Goal: Find specific page/section: Find specific page/section

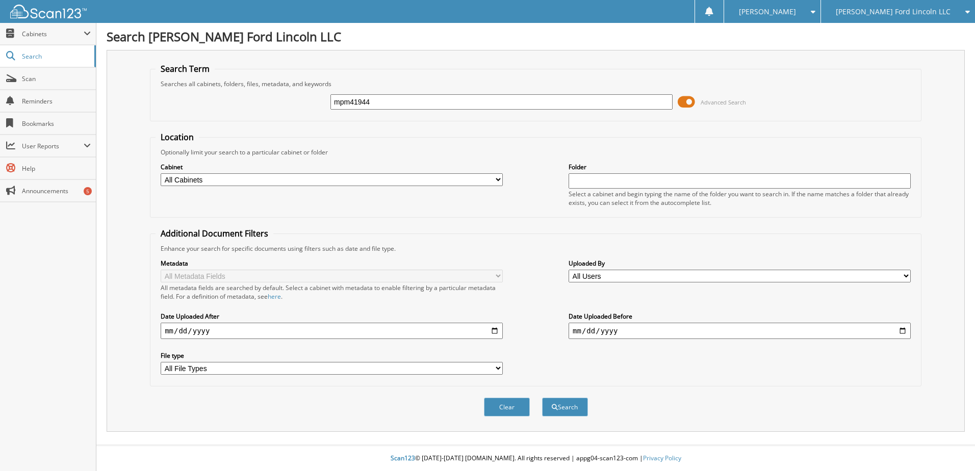
type input "mpm41944"
click at [542, 398] on button "Search" at bounding box center [565, 407] width 46 height 19
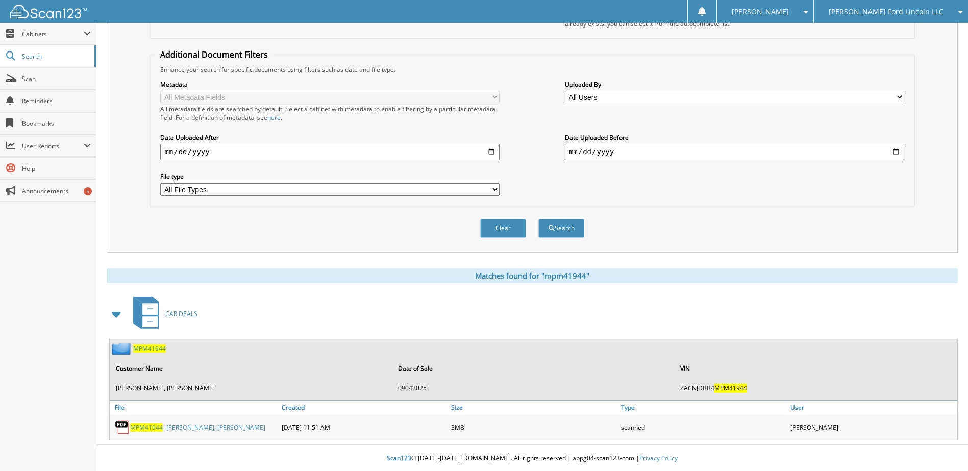
click at [150, 431] on span "MPM41944" at bounding box center [146, 427] width 33 height 9
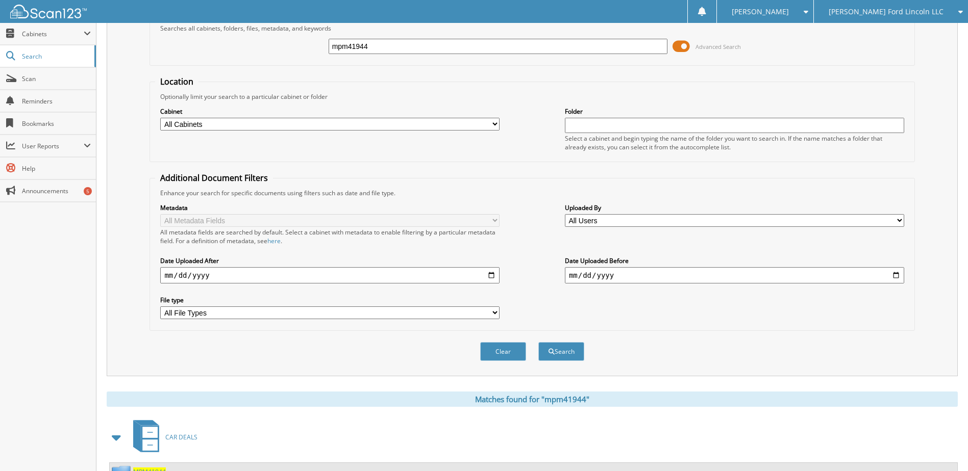
scroll to position [27, 0]
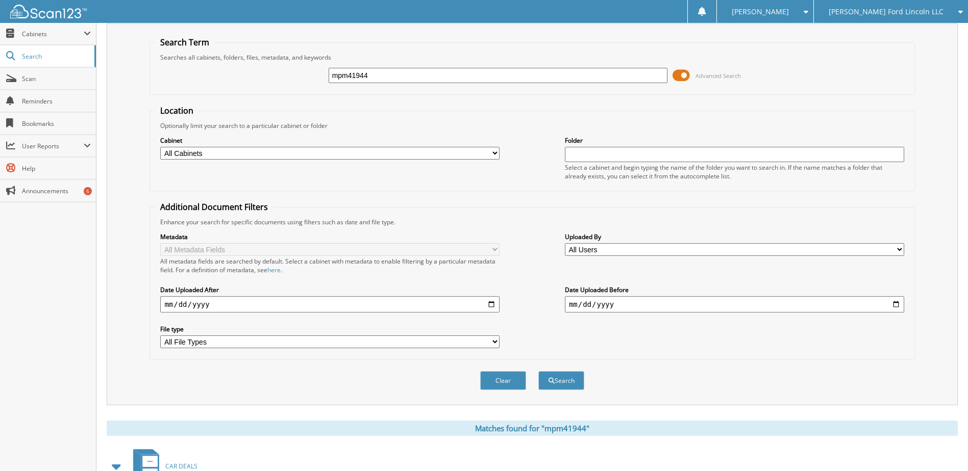
click at [360, 79] on input "mpm41944" at bounding box center [498, 75] width 339 height 15
type input "sra92438"
click at [538, 371] on button "Search" at bounding box center [561, 380] width 46 height 19
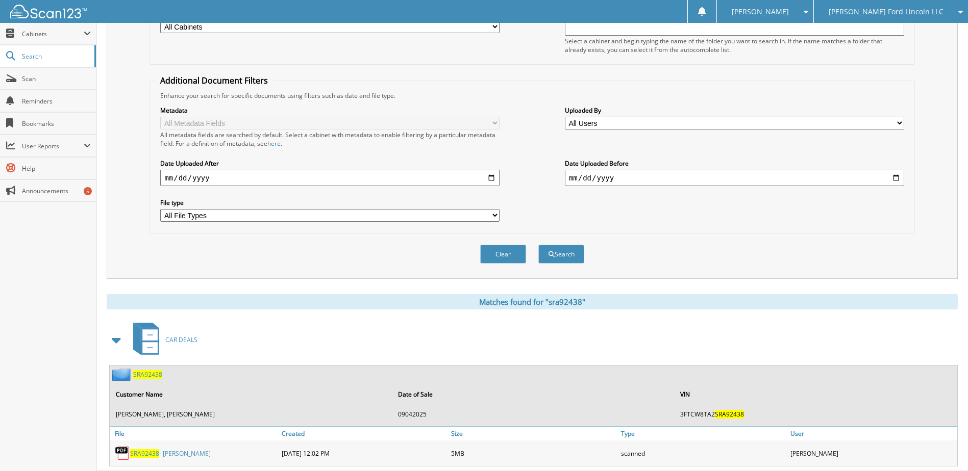
scroll to position [180, 0]
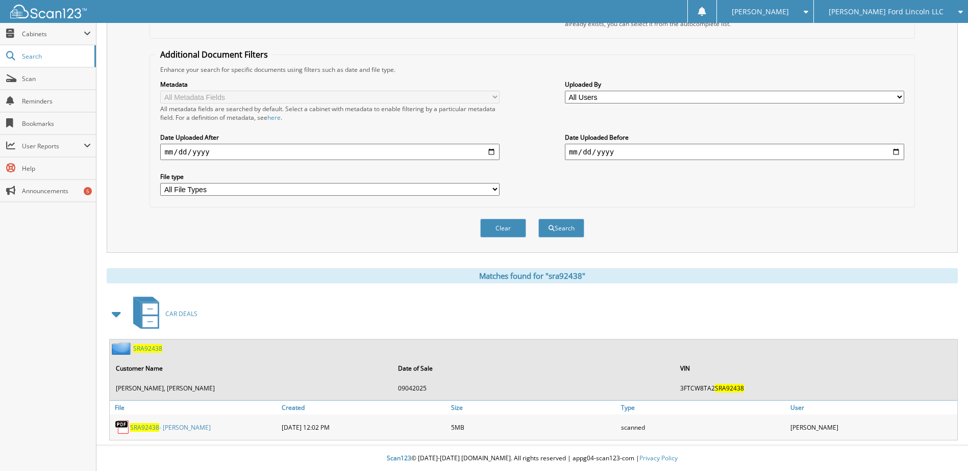
click at [145, 426] on span "SRA92438" at bounding box center [144, 427] width 29 height 9
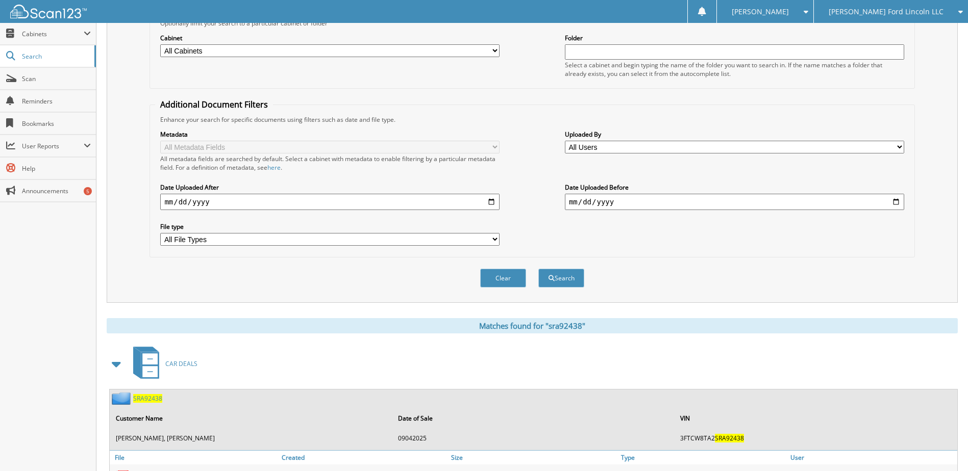
scroll to position [27, 0]
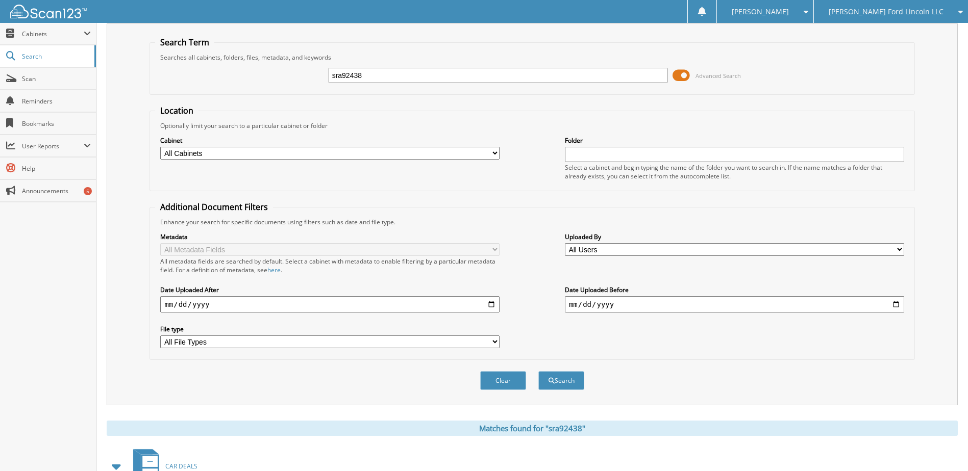
click at [360, 75] on input "sra92438" at bounding box center [498, 75] width 339 height 15
type input "sfb43744"
click at [538, 371] on button "Search" at bounding box center [561, 380] width 46 height 19
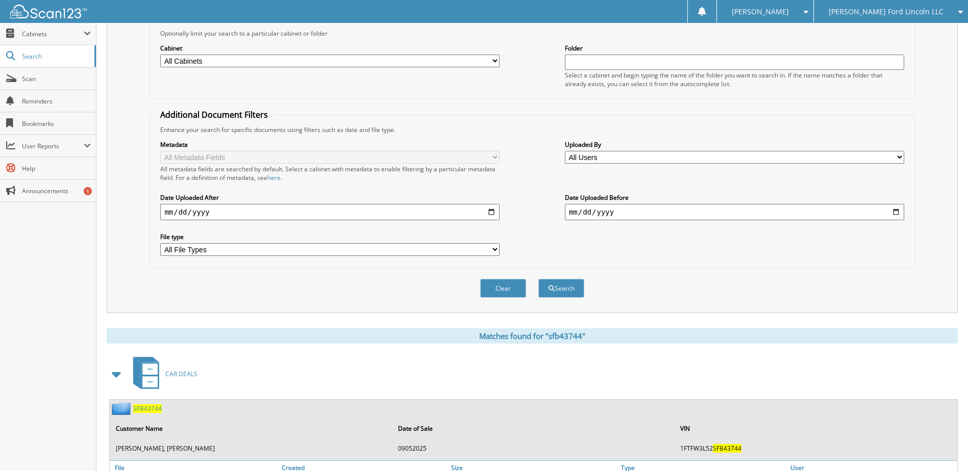
scroll to position [180, 0]
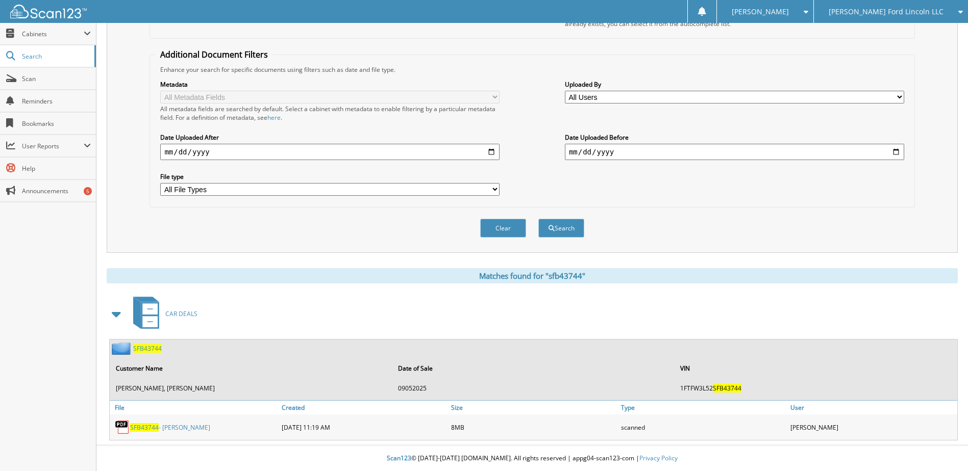
click at [148, 427] on span "SFB43744" at bounding box center [144, 427] width 29 height 9
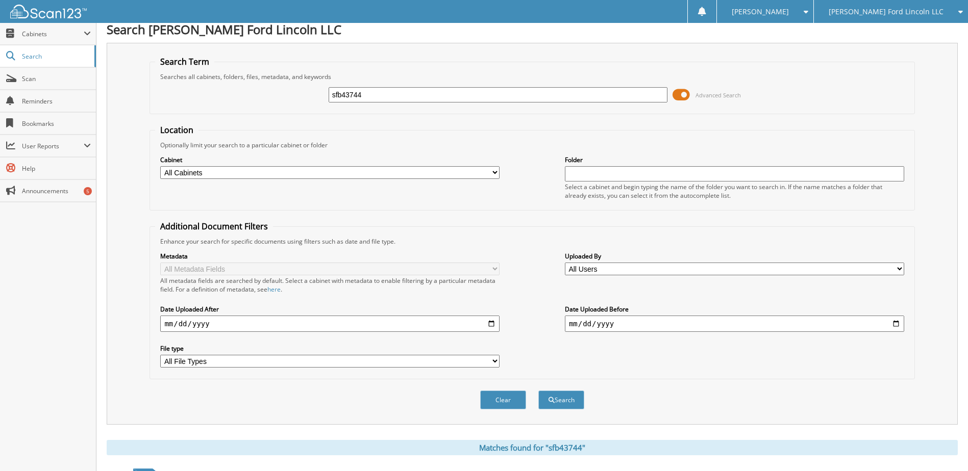
scroll to position [0, 0]
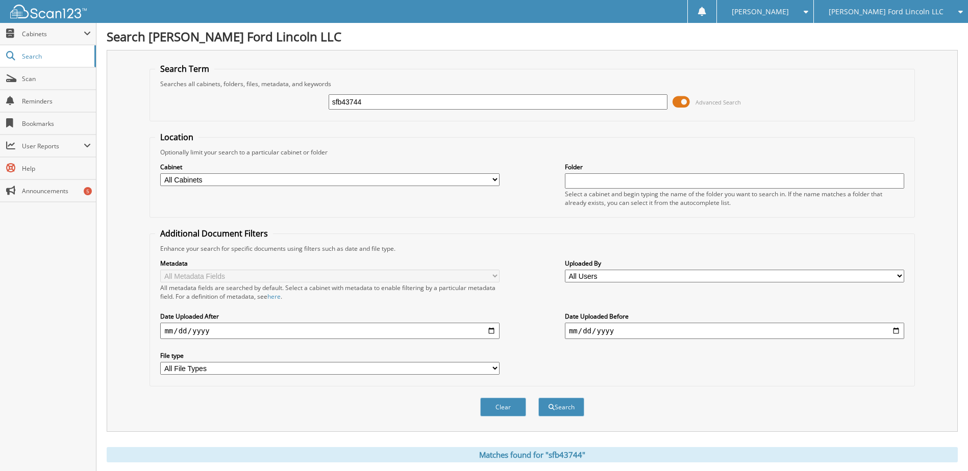
click at [357, 106] on input "sfb43744" at bounding box center [498, 101] width 339 height 15
type input "kfa19164"
click at [538, 398] on button "Search" at bounding box center [561, 407] width 46 height 19
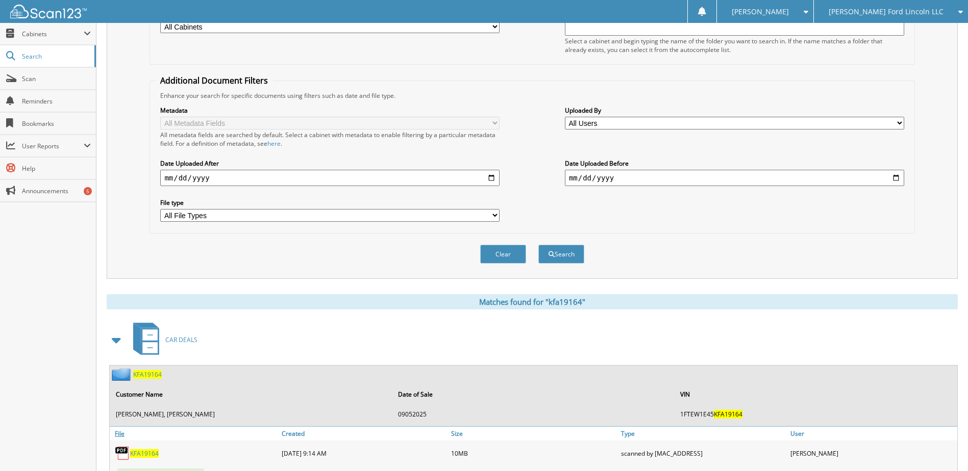
scroll to position [196, 0]
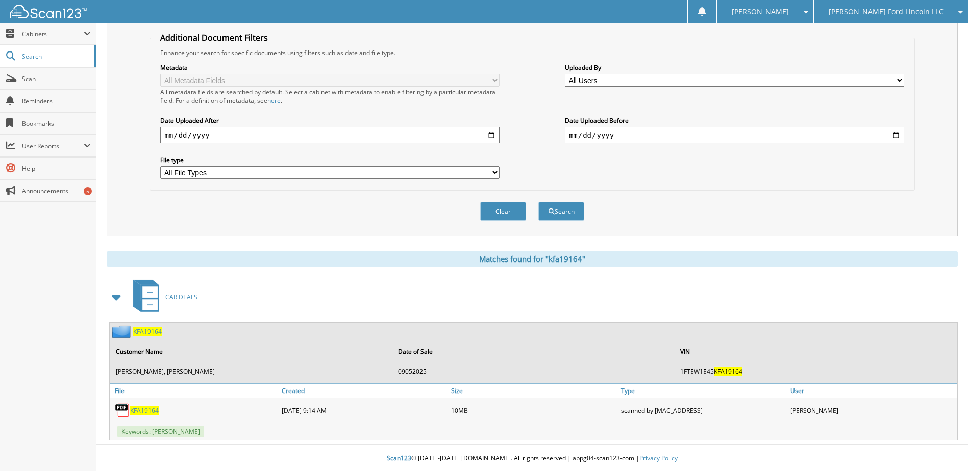
click at [143, 414] on span "KFA19164" at bounding box center [144, 411] width 29 height 9
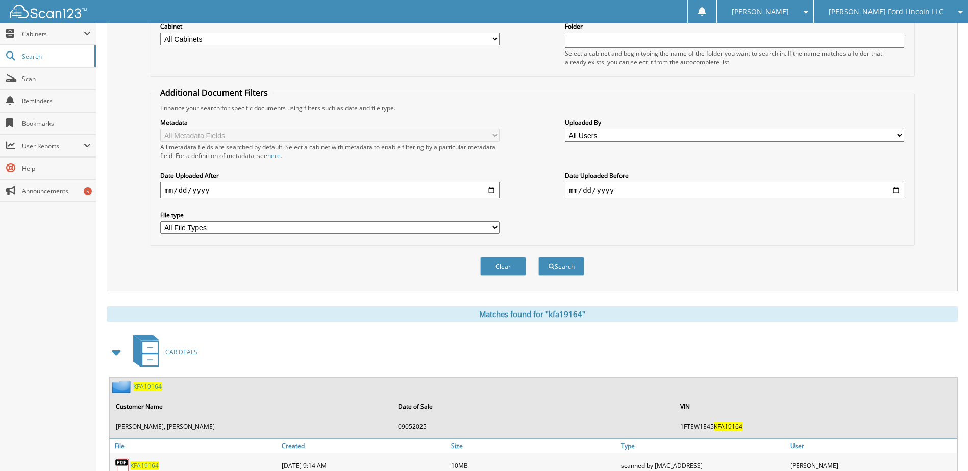
scroll to position [0, 0]
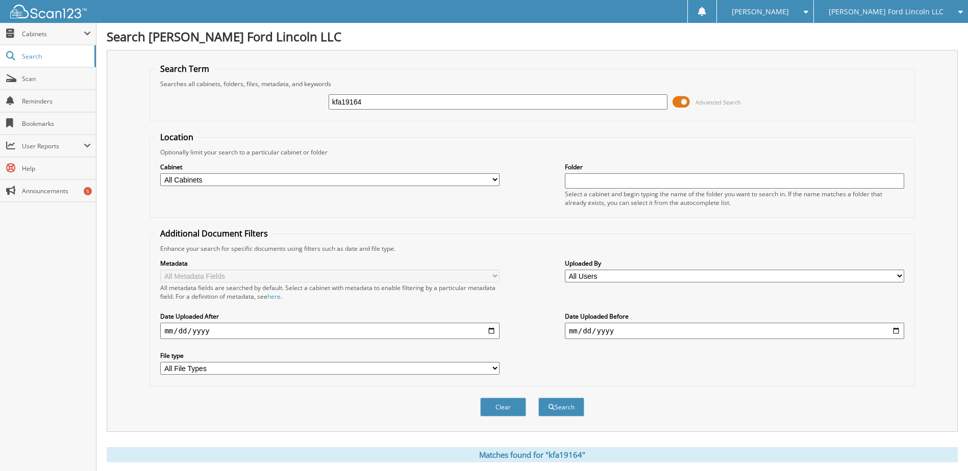
click at [364, 106] on input "kfa19164" at bounding box center [498, 101] width 339 height 15
type input "pc132646"
click at [538, 398] on button "Search" at bounding box center [561, 407] width 46 height 19
click at [355, 106] on input "pc132646" at bounding box center [498, 101] width 339 height 15
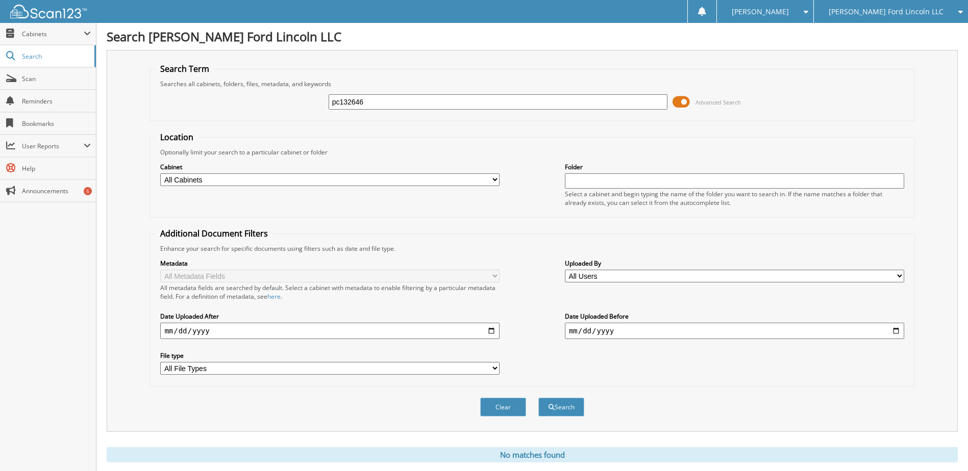
click at [355, 106] on input "pc132646" at bounding box center [498, 101] width 339 height 15
type input "[PERSON_NAME]"
click at [538, 398] on button "Search" at bounding box center [561, 407] width 46 height 19
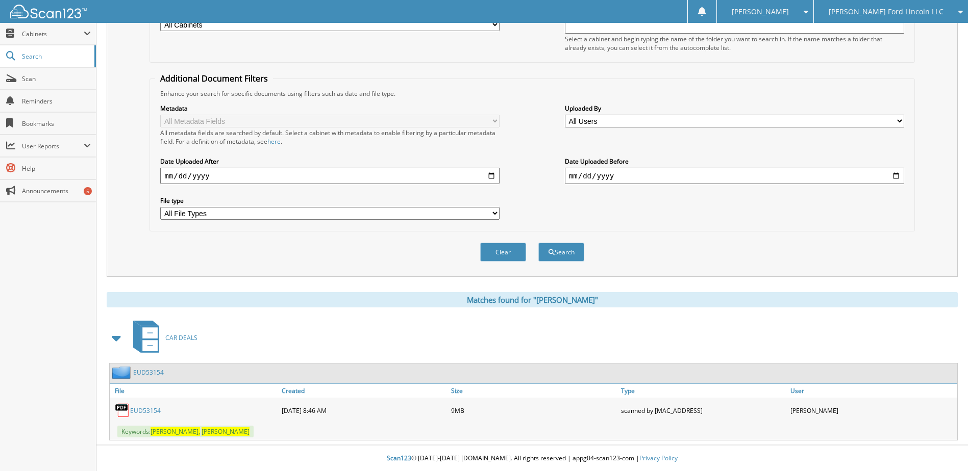
scroll to position [156, 0]
click at [146, 410] on link "EUD53154" at bounding box center [145, 411] width 31 height 9
click at [143, 373] on link "EUD53154" at bounding box center [148, 372] width 31 height 9
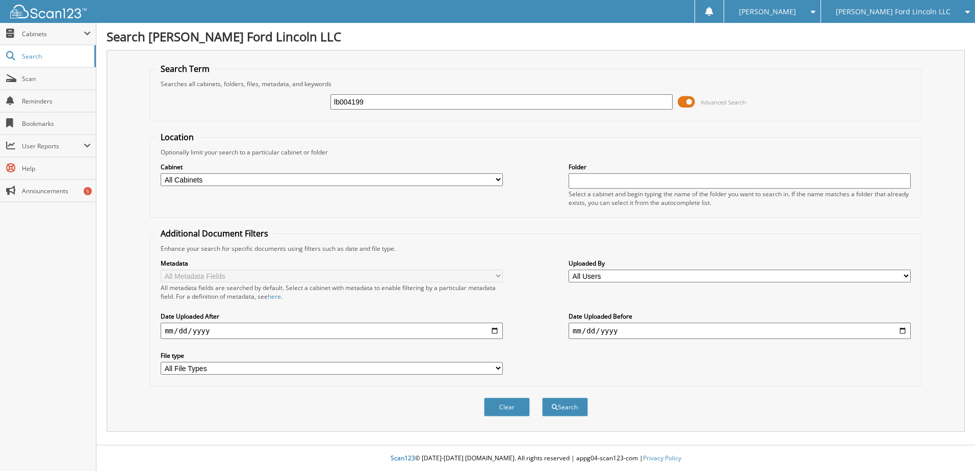
type input "lb004199"
click at [542, 398] on button "Search" at bounding box center [565, 407] width 46 height 19
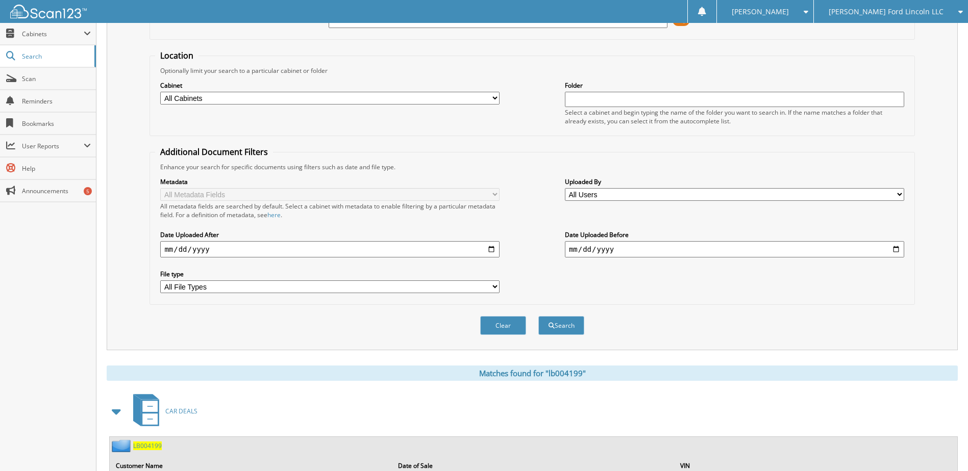
scroll to position [140, 0]
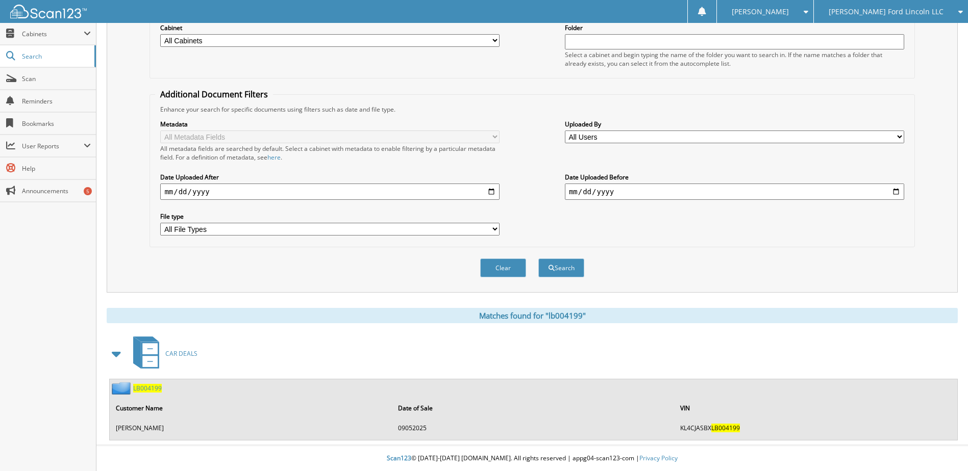
click at [151, 387] on span "LB004199" at bounding box center [147, 388] width 29 height 9
